Goal: Information Seeking & Learning: Learn about a topic

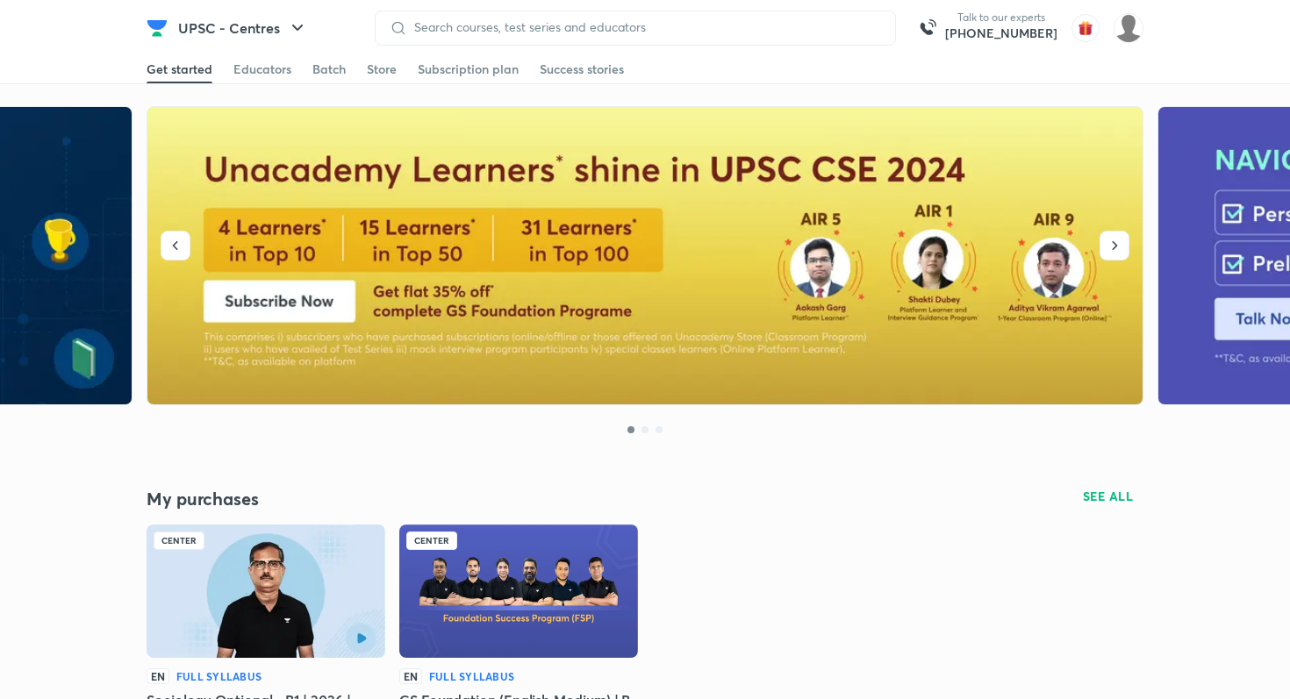
click at [152, 22] on img at bounding box center [157, 28] width 21 height 21
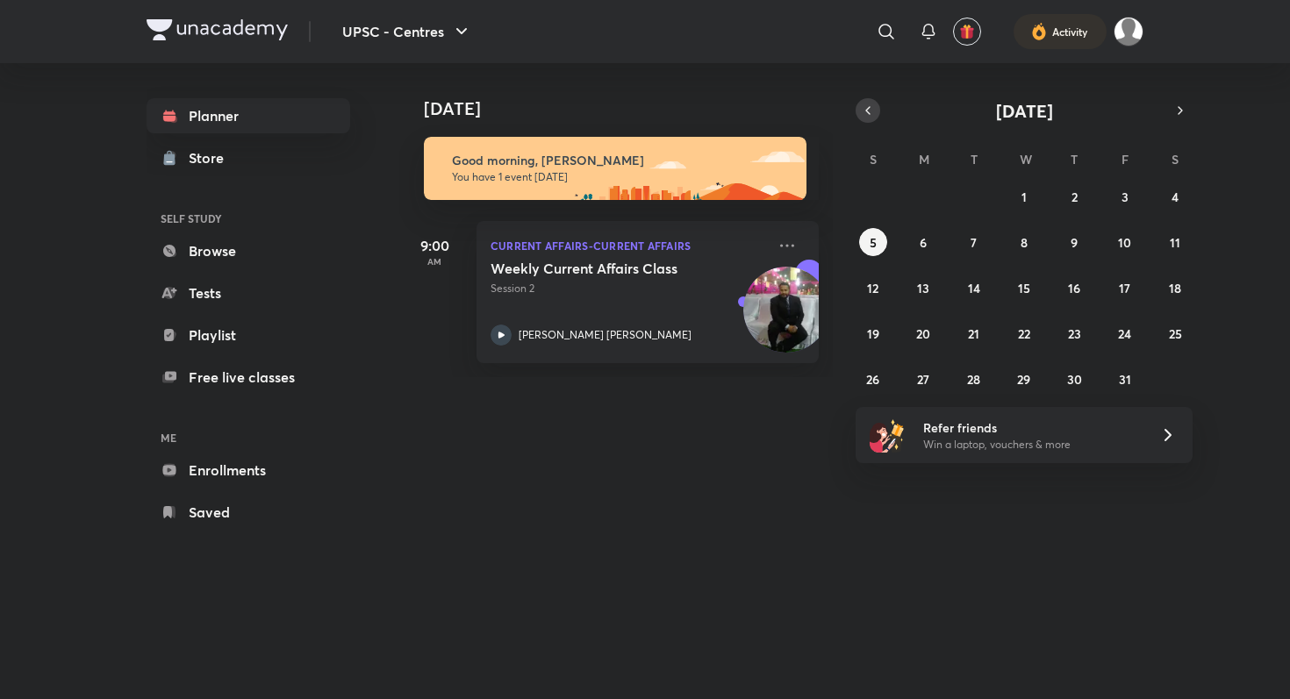
click at [875, 118] on button "button" at bounding box center [868, 110] width 25 height 25
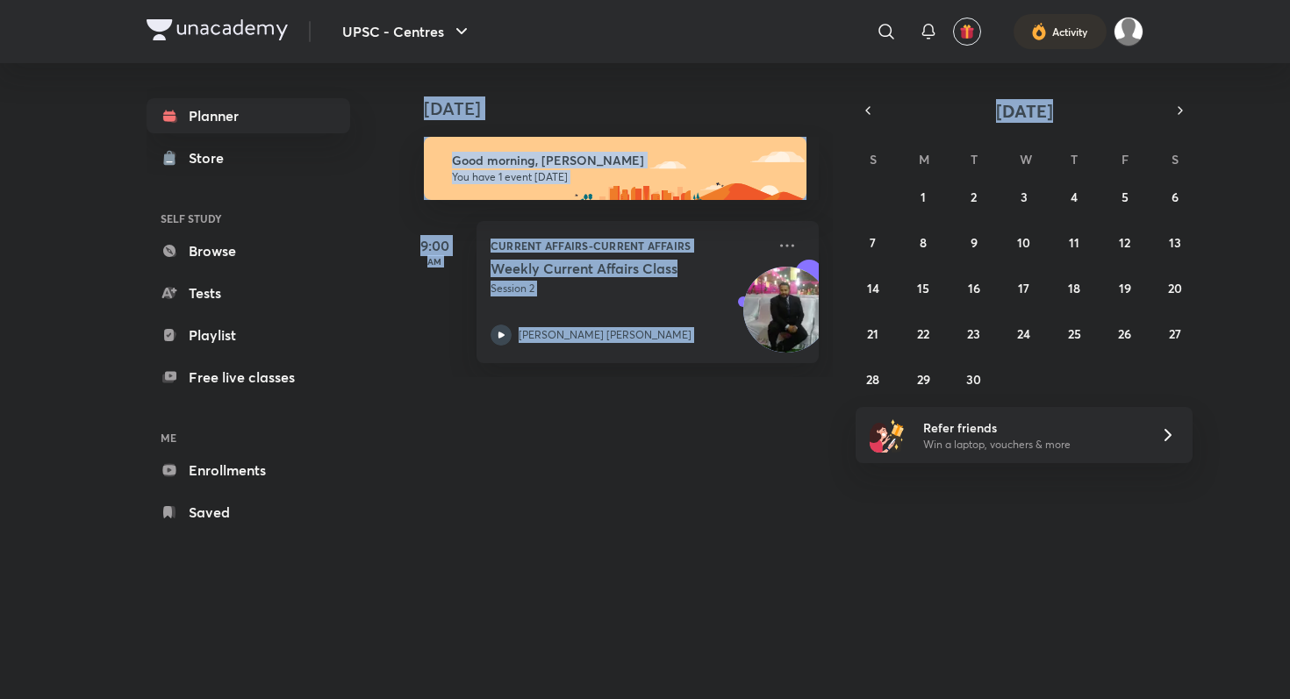
click at [1143, 97] on div "Today Today Good morning, Akshat You have 1 event today 9:00 AM Current Affairs…" at bounding box center [771, 220] width 744 height 314
click at [1180, 104] on icon "button" at bounding box center [1180, 111] width 14 height 16
click at [1123, 189] on abbr "3" at bounding box center [1124, 197] width 7 height 17
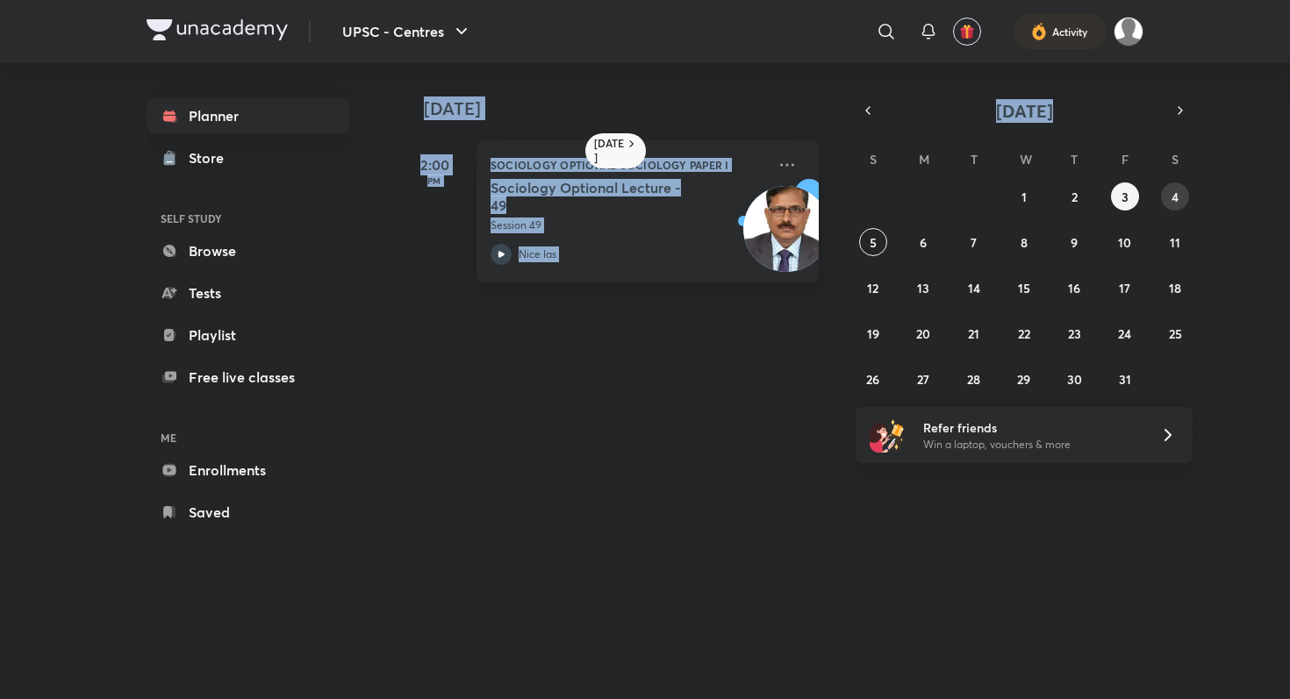
click at [1182, 204] on button "4" at bounding box center [1175, 197] width 28 height 28
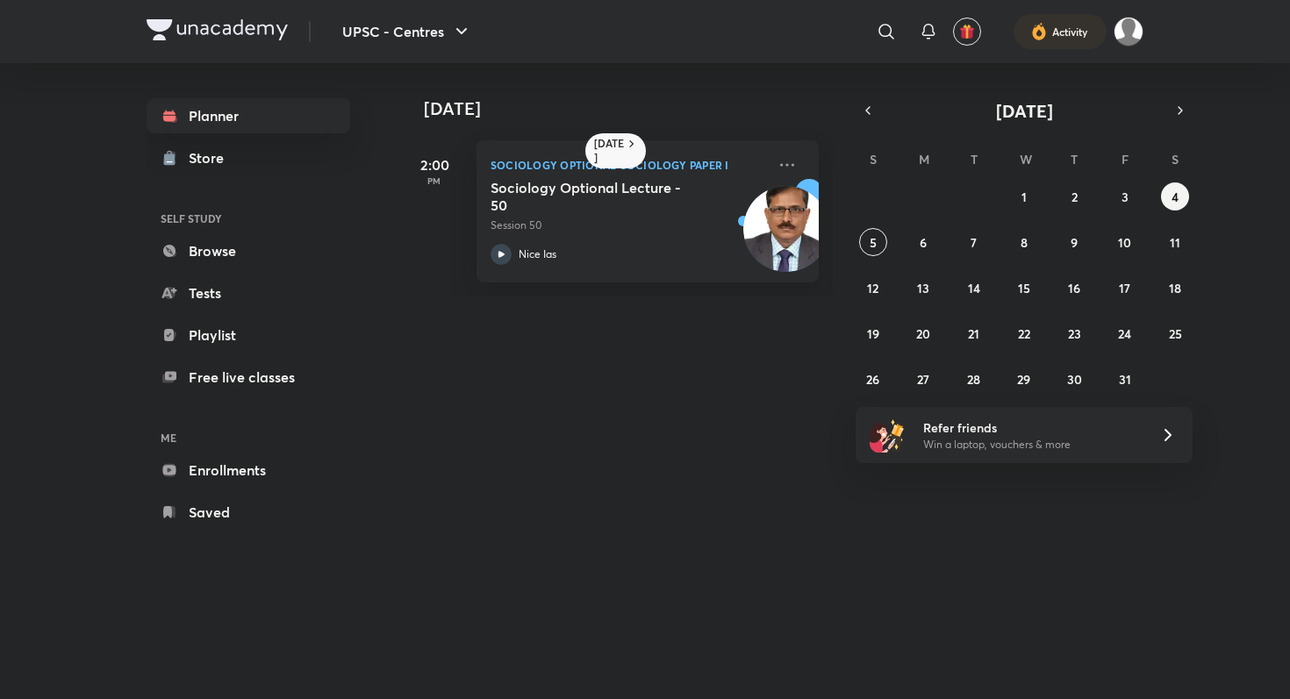
click at [750, 405] on div "Today Yesterday 2:00 PM Sociology Optional-Sociology Paper I Sociology Optional…" at bounding box center [771, 363] width 744 height 601
click at [1024, 193] on abbr "1" at bounding box center [1023, 197] width 5 height 17
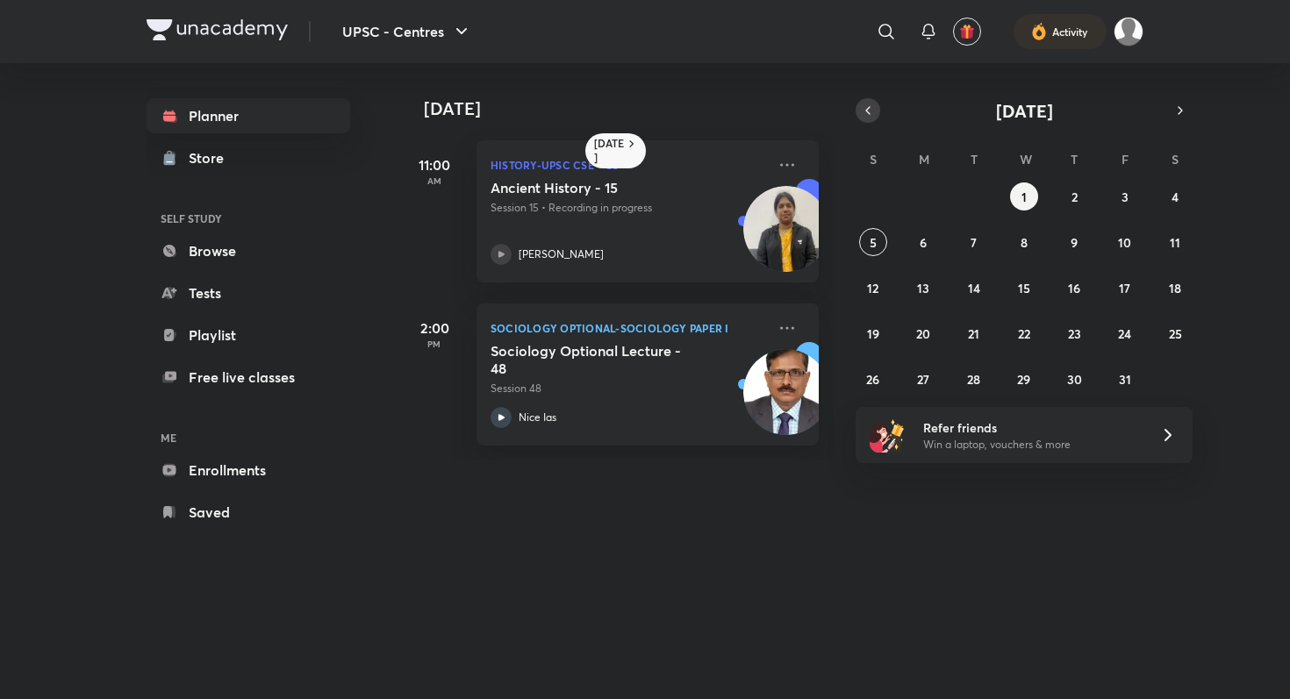
click at [874, 106] on icon "button" at bounding box center [868, 111] width 14 height 16
click at [967, 376] on abbr "30" at bounding box center [973, 379] width 15 height 17
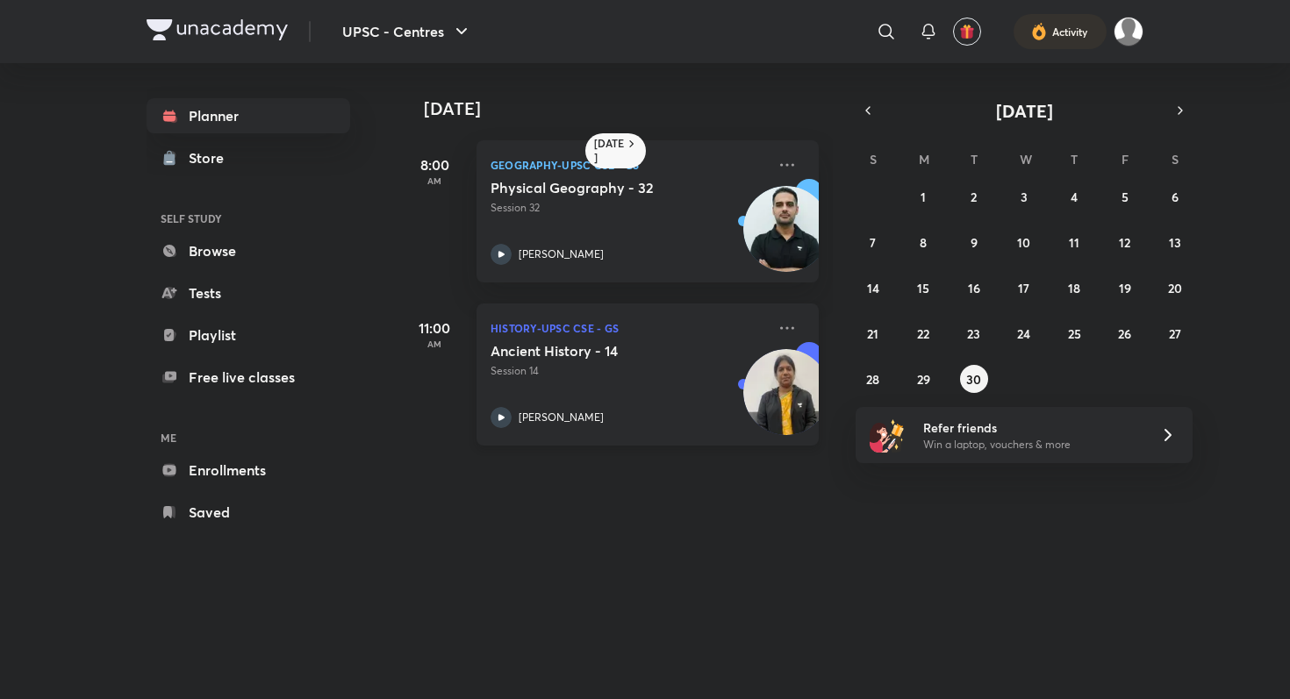
click at [679, 369] on p "Session 14" at bounding box center [629, 371] width 276 height 16
